Goal: Task Accomplishment & Management: Complete application form

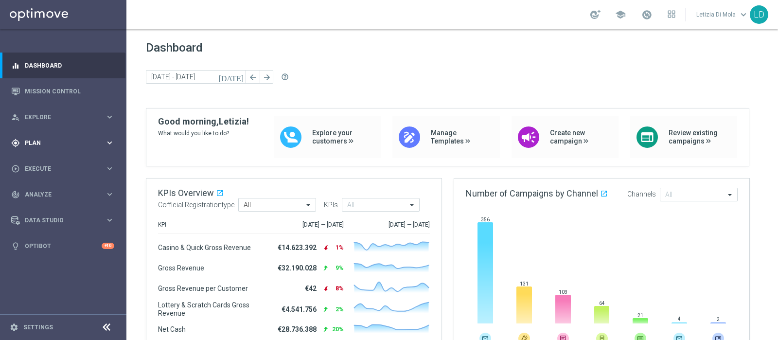
click at [107, 142] on icon "keyboard_arrow_right" at bounding box center [109, 142] width 9 height 9
click at [39, 239] on span "Execute" at bounding box center [65, 241] width 80 height 6
click at [44, 188] on link "Campaign Builder" at bounding box center [63, 189] width 76 height 8
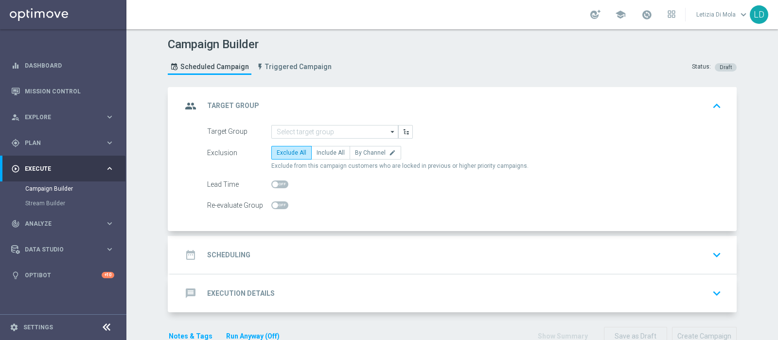
click at [389, 131] on icon "arrow_drop_down" at bounding box center [393, 131] width 10 height 13
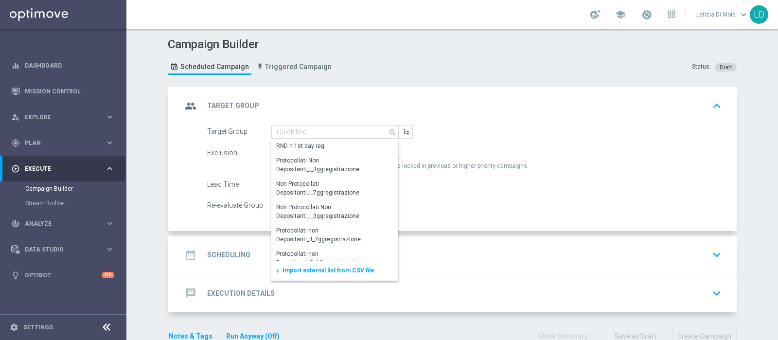
click at [328, 271] on span "Import external list from CSV file" at bounding box center [328, 270] width 92 height 7
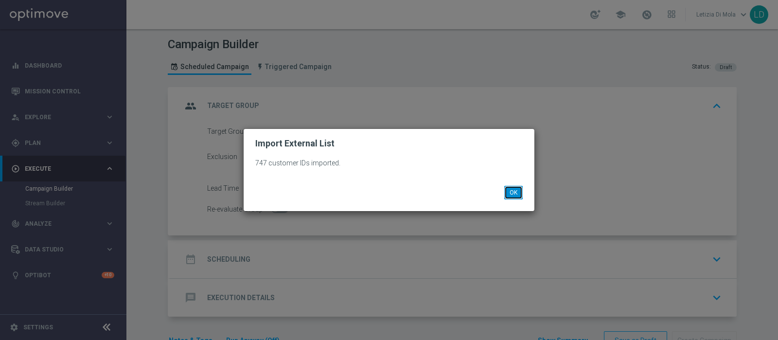
drag, startPoint x: 518, startPoint y: 190, endPoint x: 511, endPoint y: 191, distance: 7.4
click at [518, 190] on button "OK" at bounding box center [513, 193] width 18 height 14
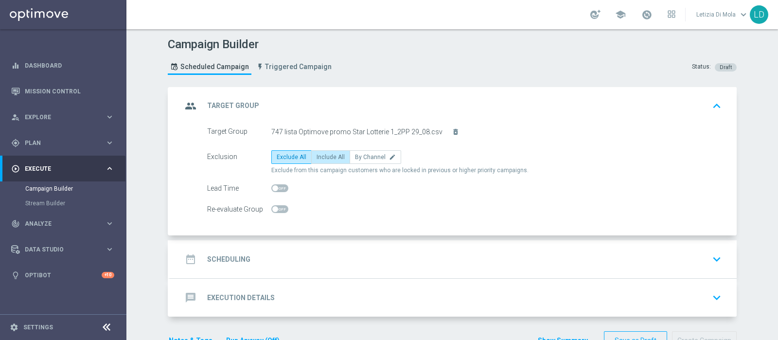
click at [317, 158] on span "Include All" at bounding box center [330, 157] width 28 height 7
click at [317, 158] on input "Include All" at bounding box center [319, 159] width 6 height 6
radio input "true"
click at [182, 102] on icon "group" at bounding box center [191, 106] width 18 height 18
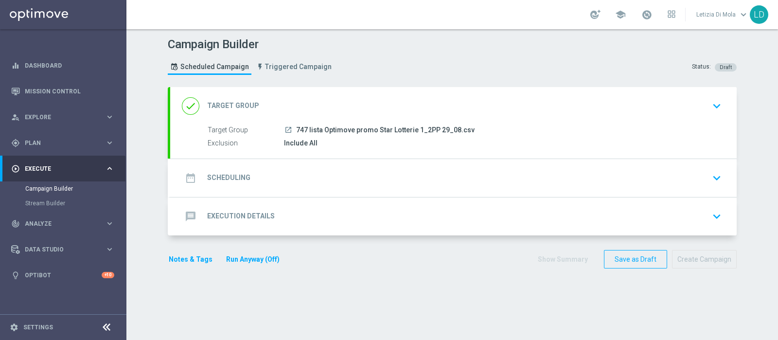
click at [182, 176] on icon "date_range" at bounding box center [191, 178] width 18 height 18
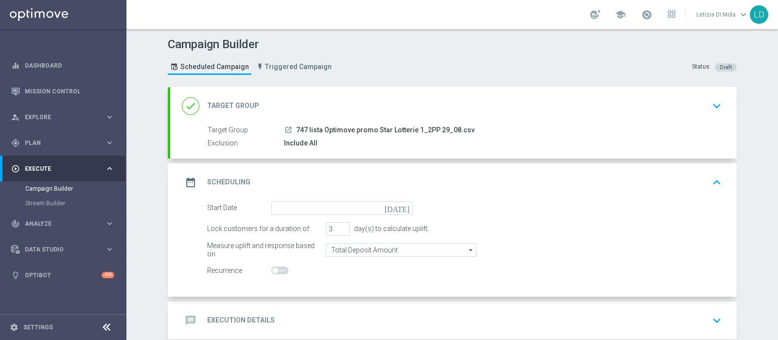
click at [397, 204] on icon "[DATE]" at bounding box center [399, 206] width 29 height 11
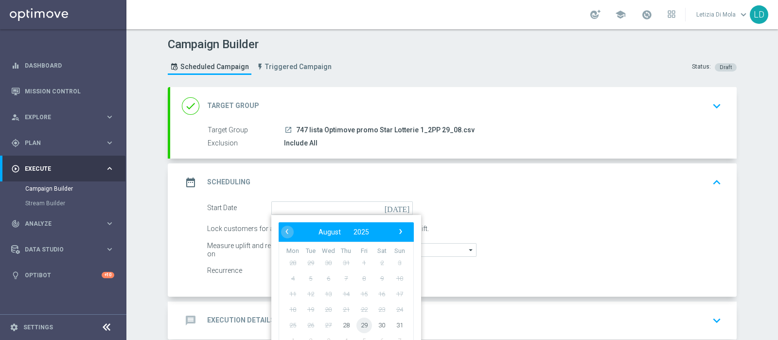
click at [358, 326] on span "29" at bounding box center [364, 325] width 16 height 16
type input "[DATE]"
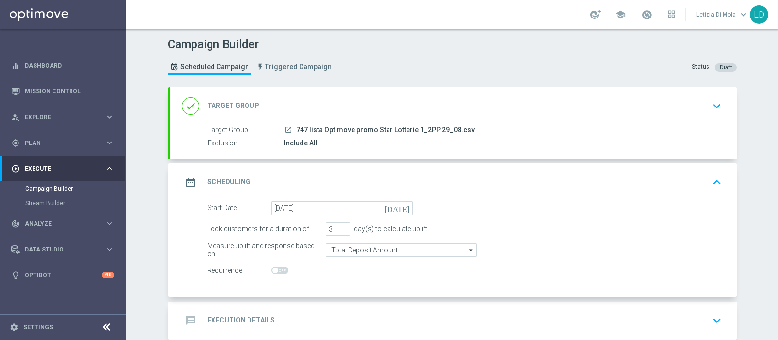
click at [182, 177] on icon "date_range" at bounding box center [191, 183] width 18 height 18
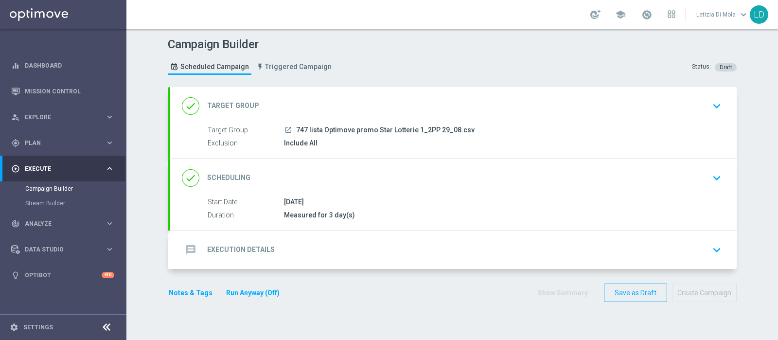
click at [187, 248] on icon "message" at bounding box center [191, 250] width 18 height 18
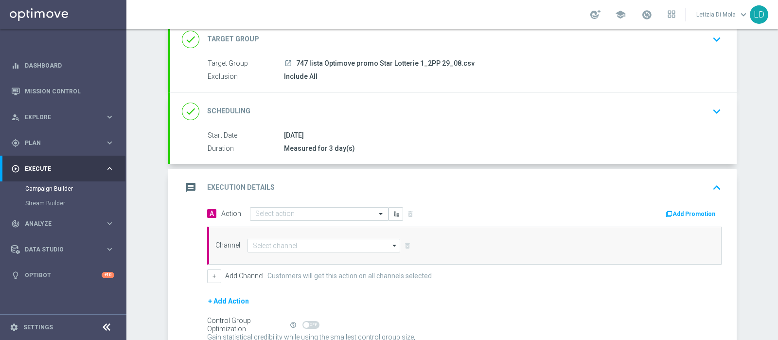
scroll to position [161, 0]
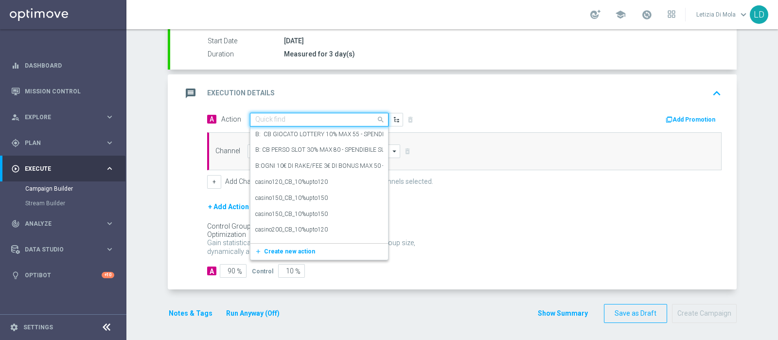
click at [376, 118] on span at bounding box center [382, 119] width 12 height 12
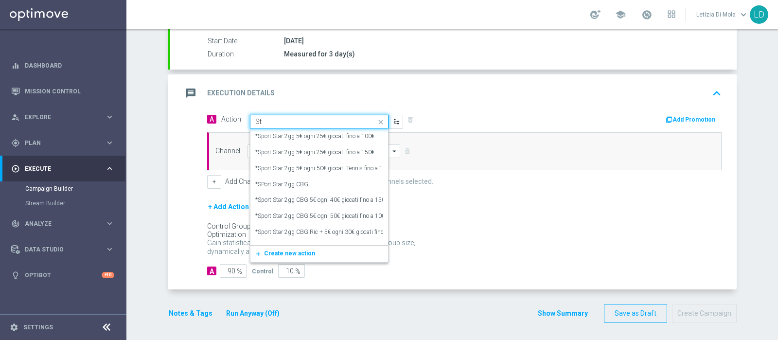
type input "S"
type input "D"
type input "Lotterie Diamond"
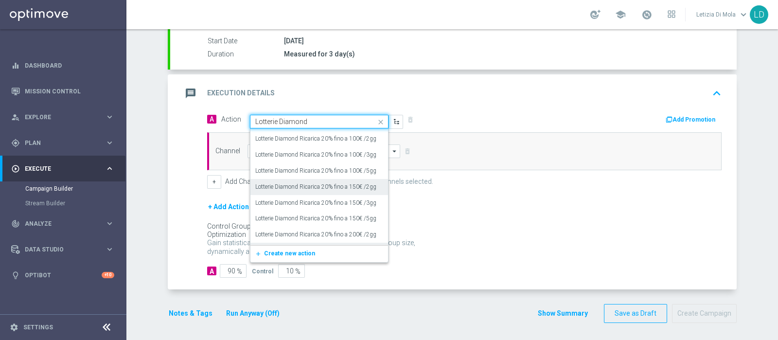
scroll to position [1823, 0]
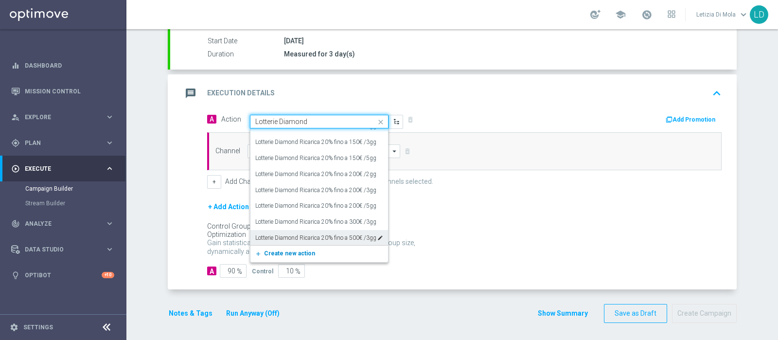
click at [294, 252] on span "Create new action" at bounding box center [289, 253] width 51 height 7
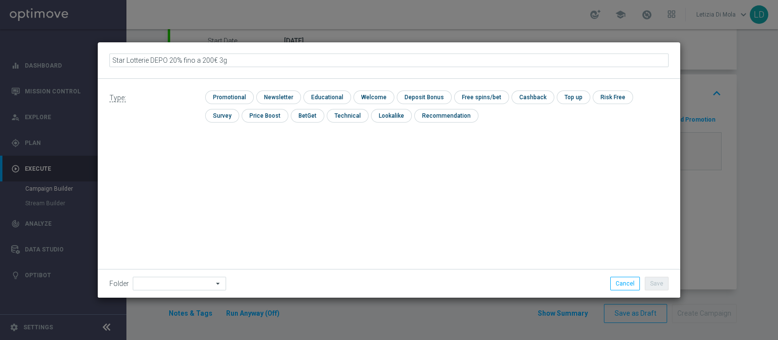
type input "Star Lotterie DEPO 20% fino a 200€ 3gg"
click at [239, 95] on input "checkbox" at bounding box center [228, 96] width 46 height 13
checkbox input "true"
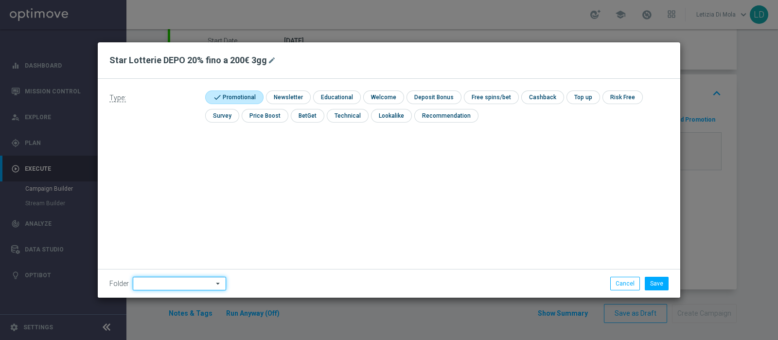
click at [175, 283] on input at bounding box center [179, 284] width 93 height 14
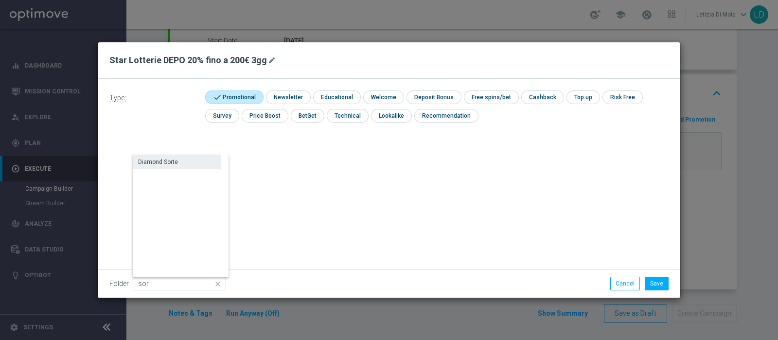
click at [185, 160] on div "Diamond Sorte" at bounding box center [177, 162] width 88 height 15
type input "Diamond Sorte"
click at [661, 281] on button "Save" at bounding box center [657, 284] width 24 height 14
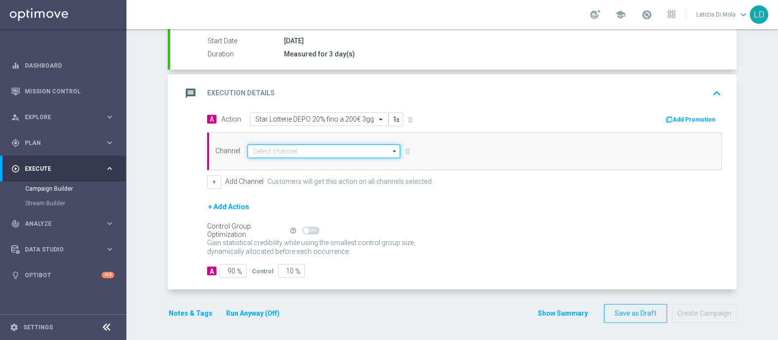
click at [358, 151] on input at bounding box center [323, 151] width 153 height 14
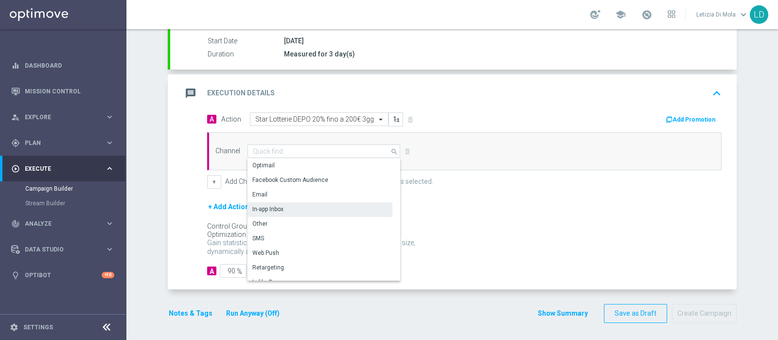
click at [279, 208] on div "In-app Inbox" at bounding box center [319, 209] width 145 height 14
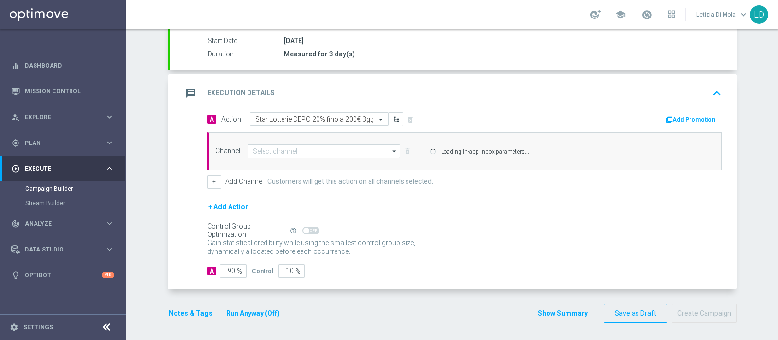
type input "In-app Inbox"
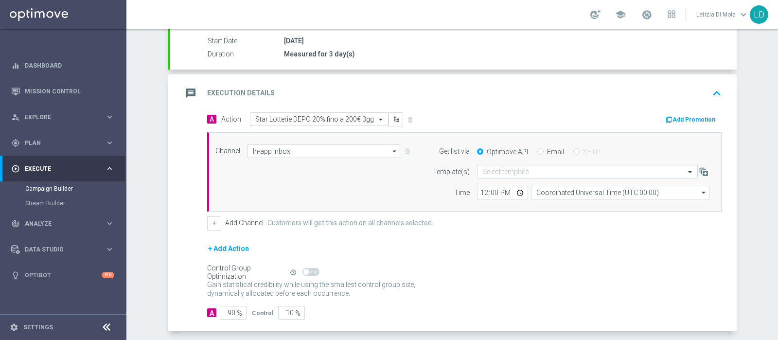
click at [547, 152] on label "Email" at bounding box center [555, 151] width 17 height 9
click at [544, 152] on input "Email" at bounding box center [540, 152] width 6 height 6
radio input "true"
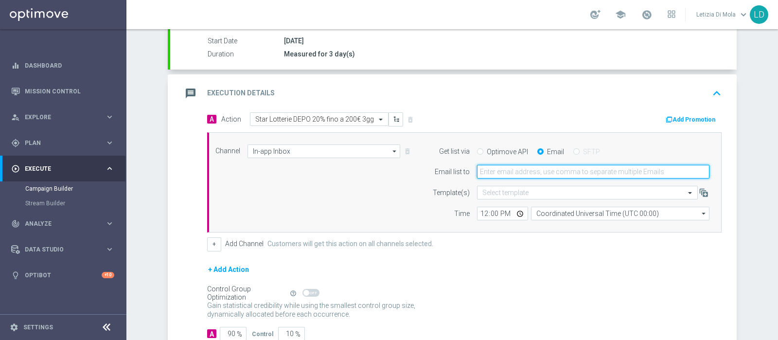
click at [506, 169] on input "email" at bounding box center [593, 172] width 232 height 14
type input "[PERSON_NAME][EMAIL_ADDRESS][DOMAIN_NAME]"
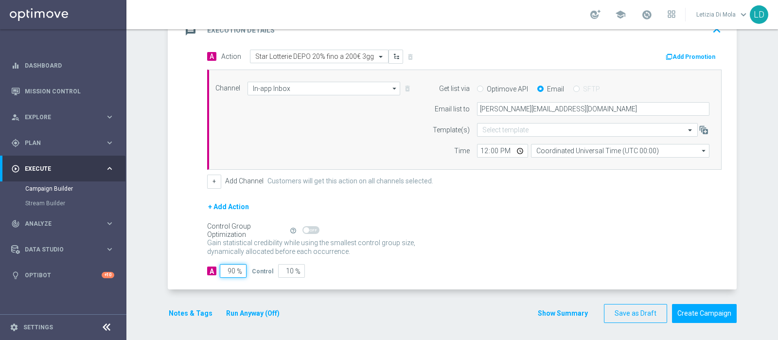
drag, startPoint x: 230, startPoint y: 268, endPoint x: 221, endPoint y: 269, distance: 9.3
click at [221, 269] on input "90" at bounding box center [233, 271] width 27 height 14
type input "1"
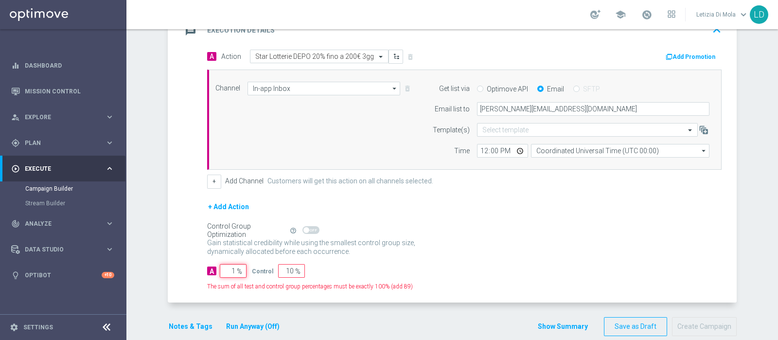
type input "99"
type input "10"
type input "90"
type input "100"
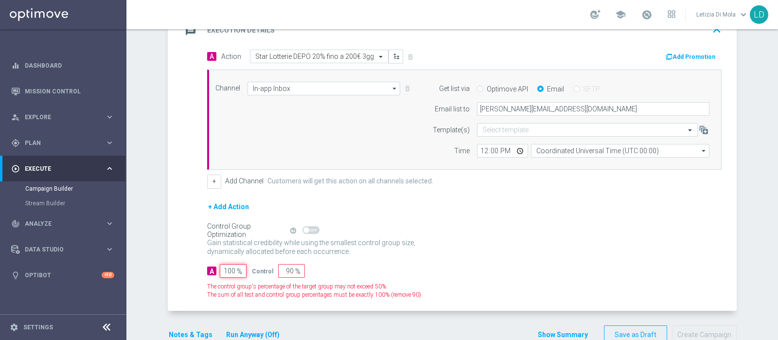
type input "0"
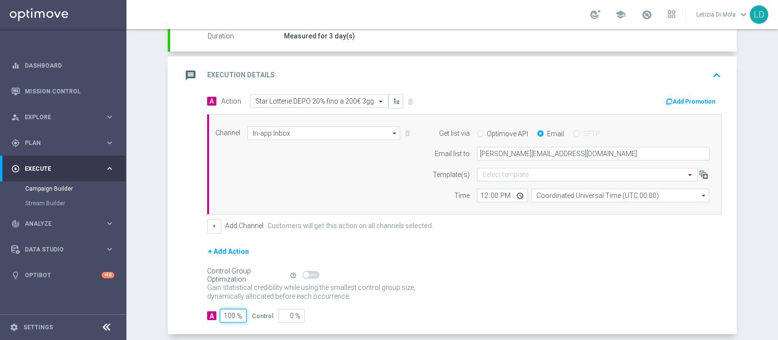
scroll to position [163, 0]
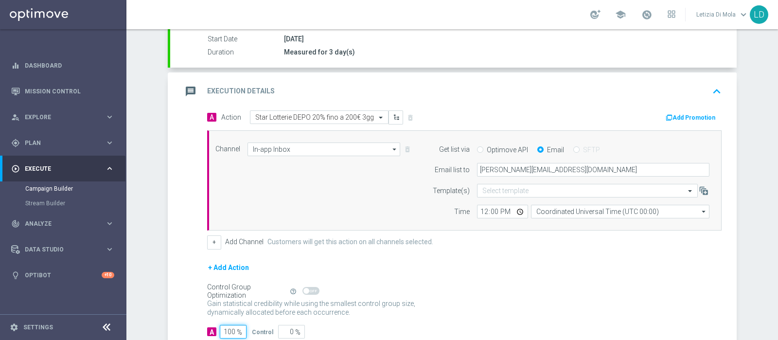
type input "100"
click at [186, 86] on icon "message" at bounding box center [191, 92] width 18 height 18
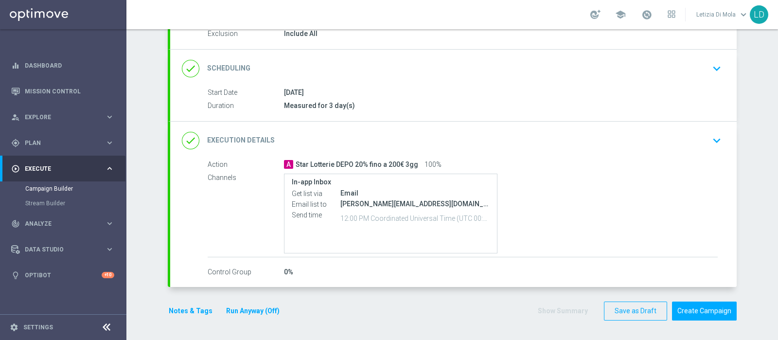
scroll to position [108, 0]
click at [188, 310] on button "Notes & Tags" at bounding box center [191, 313] width 46 height 12
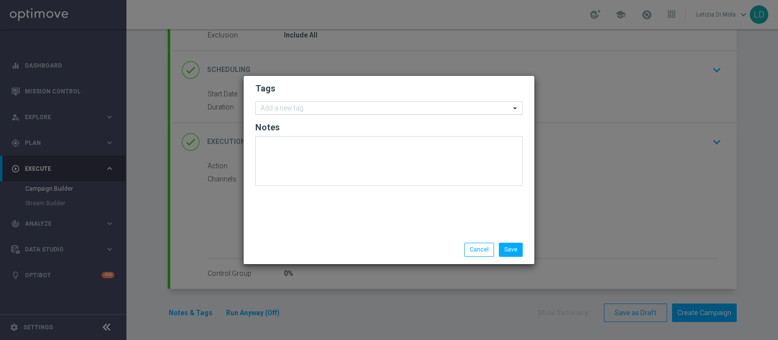
click at [309, 103] on div "Add a new tag" at bounding box center [383, 108] width 254 height 12
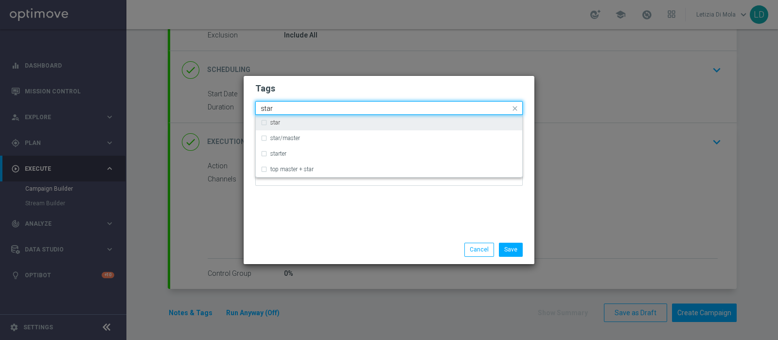
click at [293, 125] on div "star" at bounding box center [393, 123] width 247 height 6
type input "star"
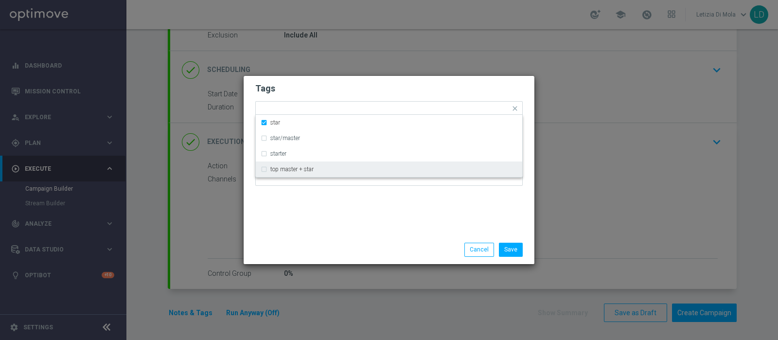
click at [326, 234] on div "Tags Quick find × star star star/master starter top master + star Notes" at bounding box center [389, 155] width 291 height 159
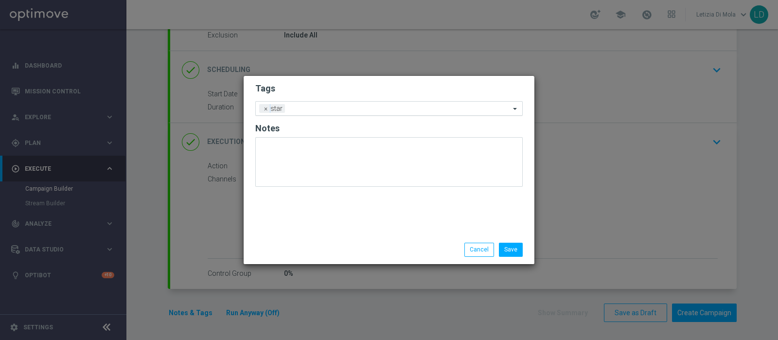
click at [326, 108] on input "text" at bounding box center [399, 109] width 221 height 8
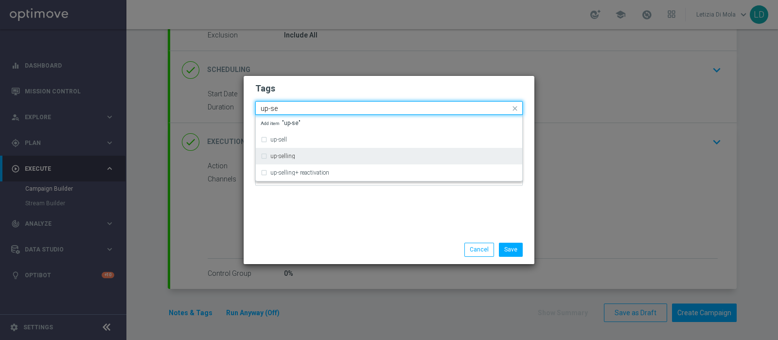
click at [324, 159] on div "up-selling" at bounding box center [389, 156] width 257 height 16
type input "up-se"
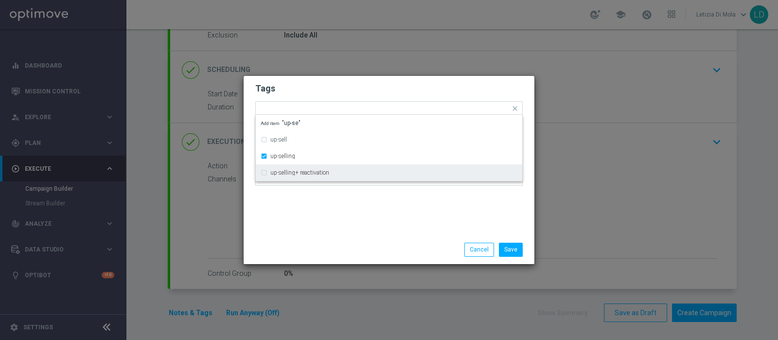
click at [341, 228] on div "Tags Quick find × star × up-selling up-sell up-selling up-selling+ reactivation…" at bounding box center [389, 155] width 291 height 159
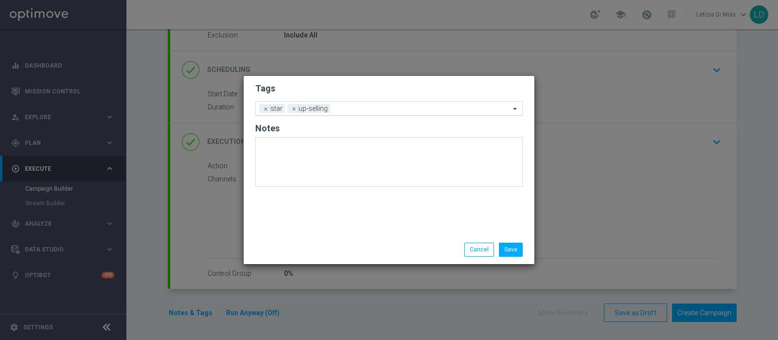
click at [357, 104] on div "Add a new tag × star × up-selling" at bounding box center [383, 109] width 254 height 14
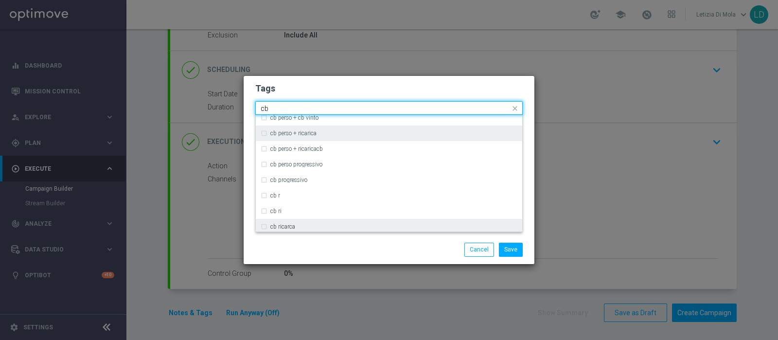
scroll to position [243, 0]
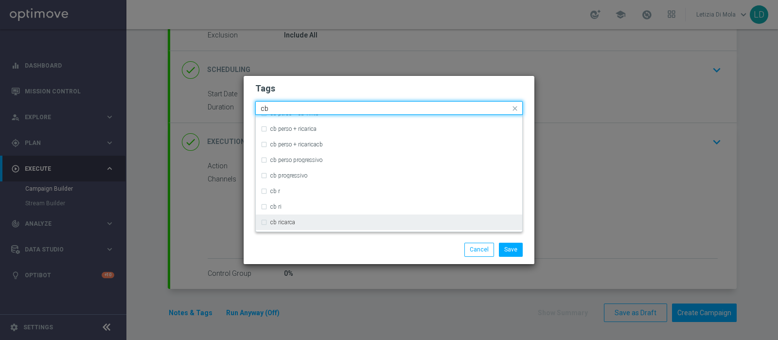
click at [351, 214] on div "cb ricarca" at bounding box center [389, 222] width 257 height 16
type input "cb"
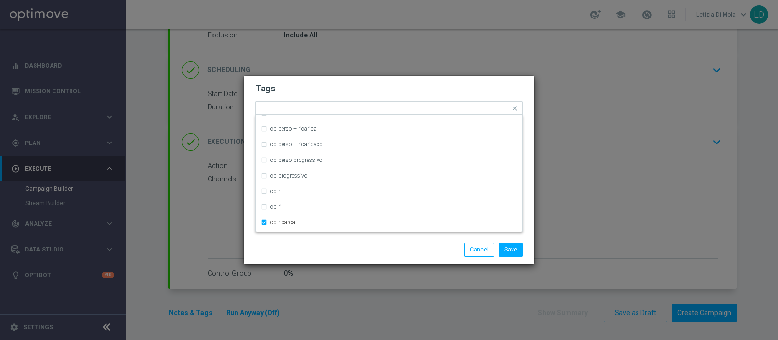
click at [334, 250] on div "Save Cancel" at bounding box center [389, 250] width 282 height 14
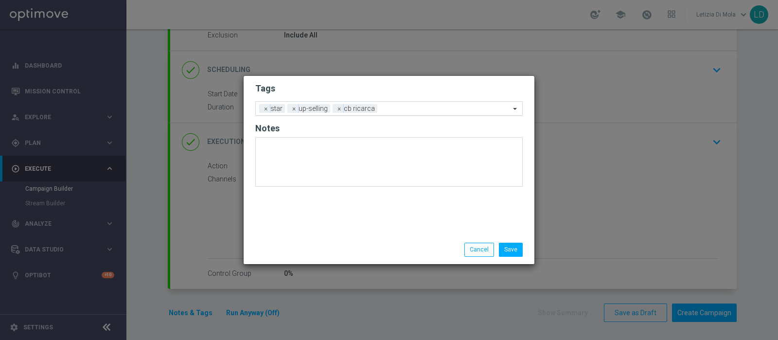
click at [406, 111] on input "text" at bounding box center [445, 109] width 129 height 8
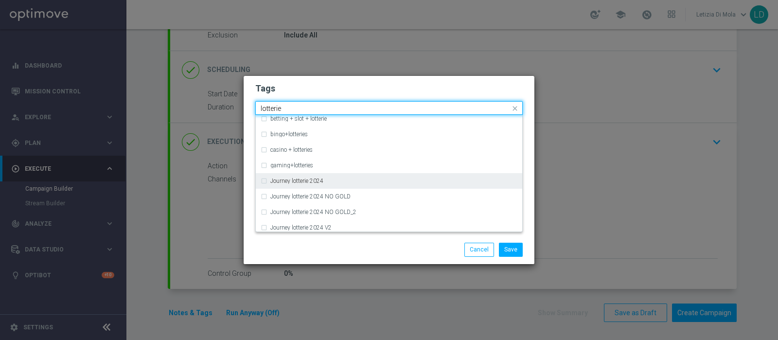
scroll to position [121, 0]
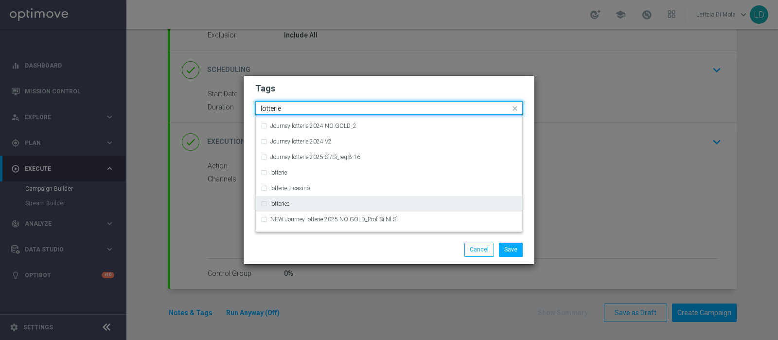
click at [343, 201] on div "lotteries" at bounding box center [393, 204] width 247 height 6
type input "lotterie"
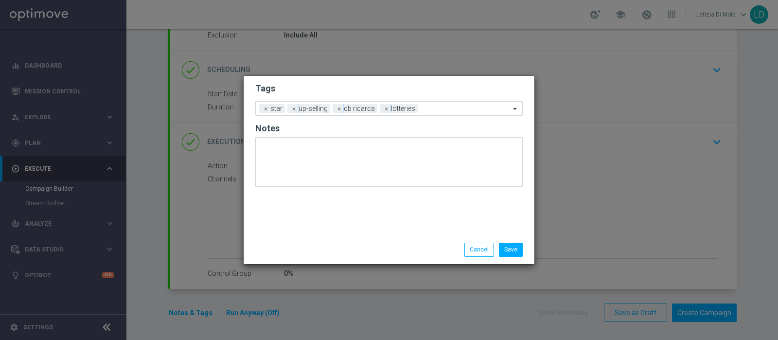
drag, startPoint x: 348, startPoint y: 249, endPoint x: 386, endPoint y: 174, distance: 84.4
click at [348, 250] on div "Save Cancel" at bounding box center [436, 250] width 188 height 14
click at [437, 103] on div "Add a new tag × star × up-selling × cb ricarca × lotteries" at bounding box center [383, 109] width 254 height 14
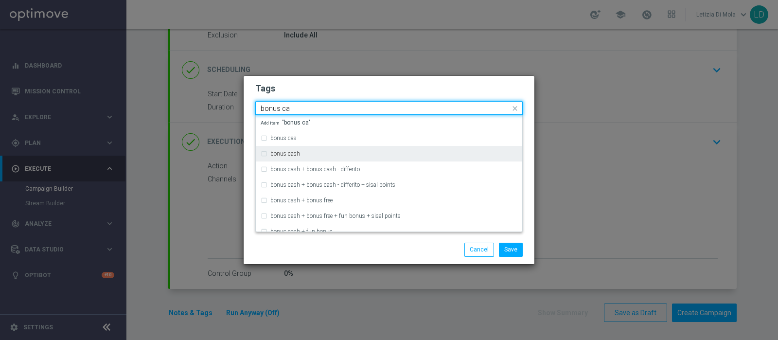
click at [366, 157] on div "bonus cash" at bounding box center [389, 154] width 257 height 16
type input "bonus ca"
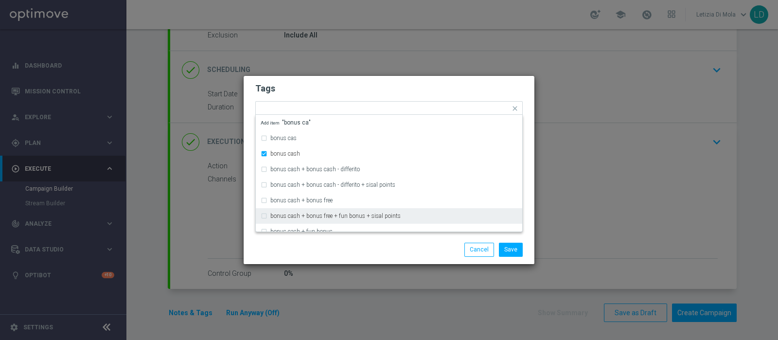
click at [367, 252] on div "Save Cancel" at bounding box center [436, 250] width 188 height 14
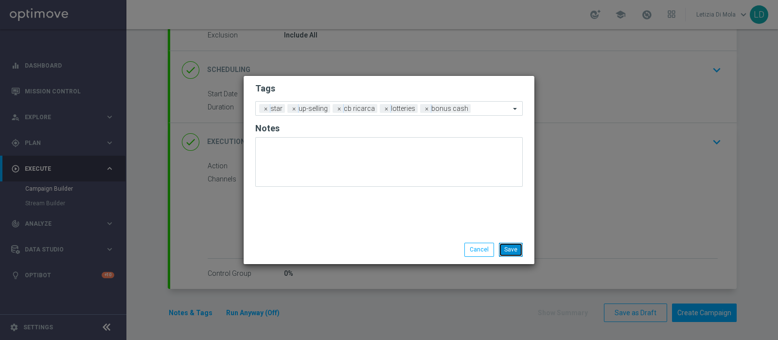
click at [520, 252] on button "Save" at bounding box center [511, 250] width 24 height 14
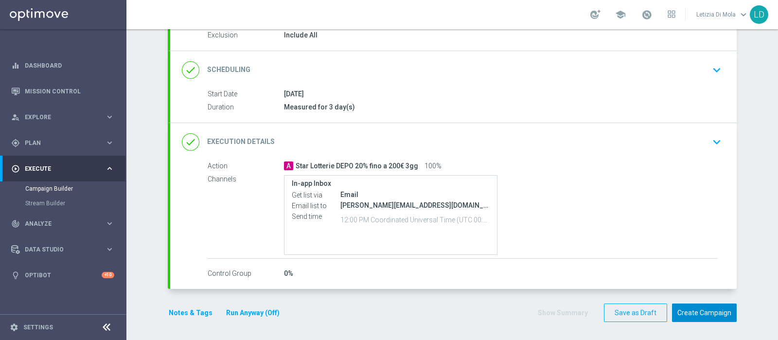
click at [717, 314] on button "Create Campaign" at bounding box center [704, 312] width 65 height 19
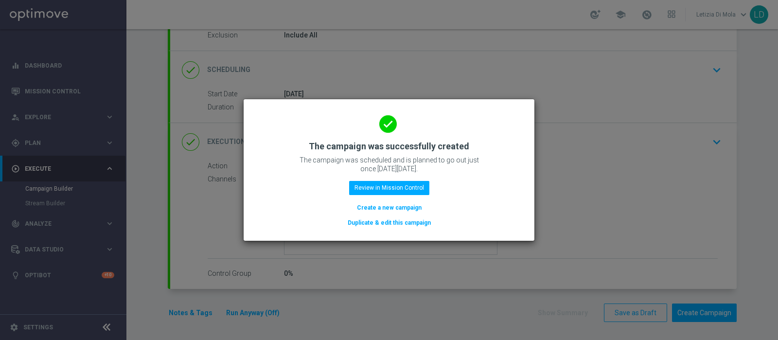
click at [391, 176] on div "done The campaign was successfully created The campaign was scheduled and is pl…" at bounding box center [388, 168] width 267 height 120
click at [391, 183] on button "Review in Mission Control" at bounding box center [389, 188] width 80 height 14
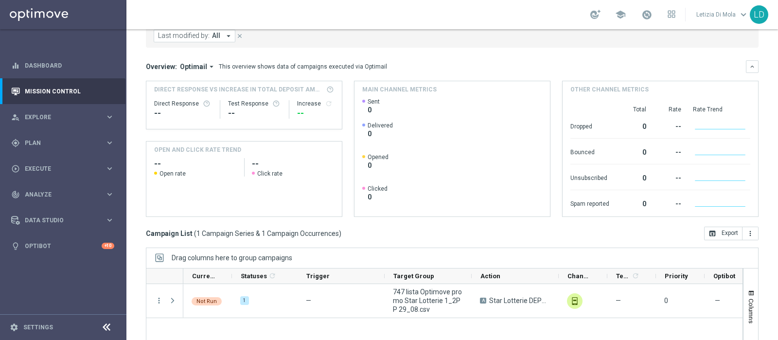
scroll to position [165, 0]
